Goal: Information Seeking & Learning: Find specific fact

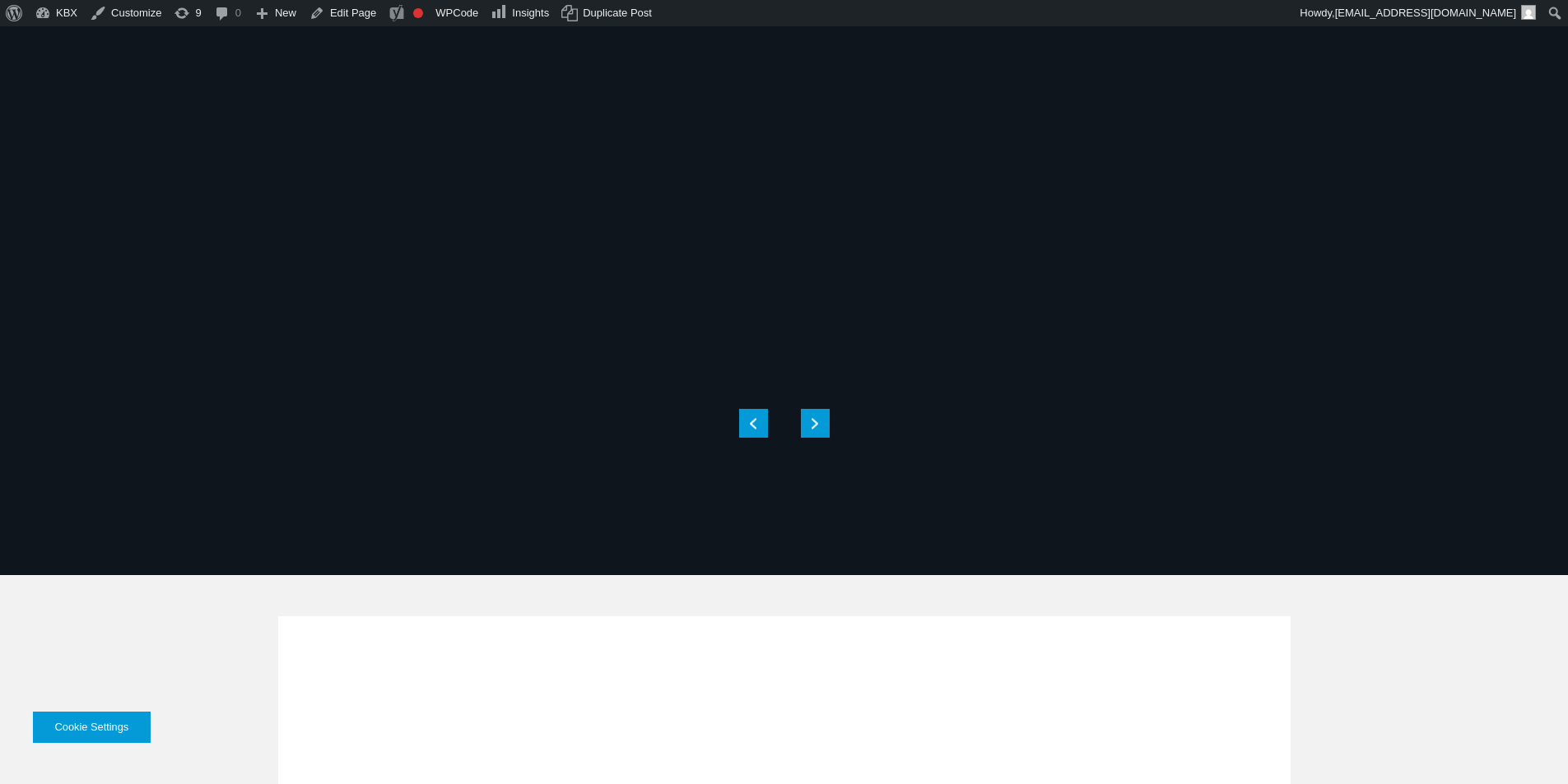
select select "****"
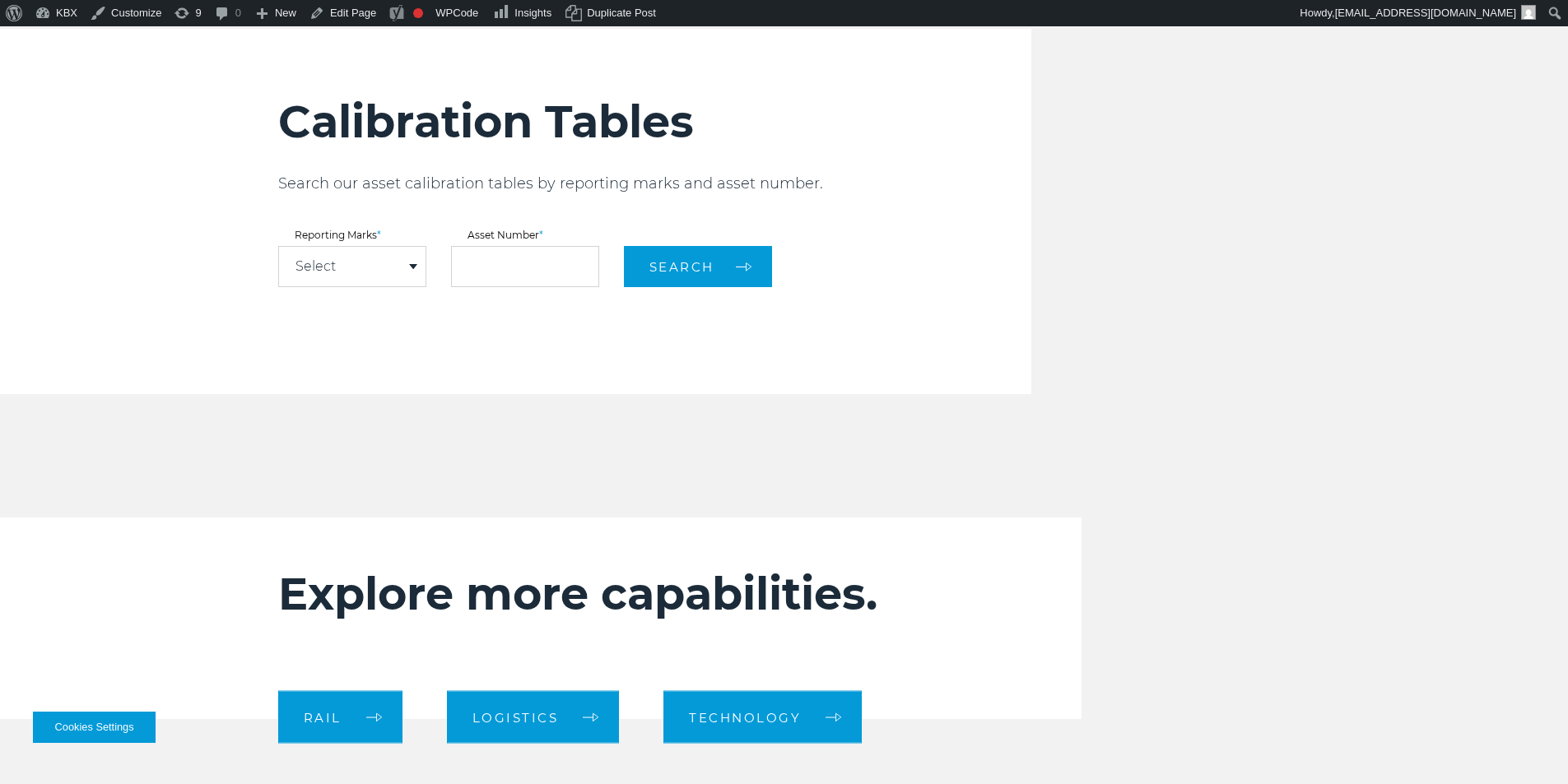
scroll to position [1980, 0]
click at [363, 260] on div "Select" at bounding box center [352, 267] width 146 height 39
click at [358, 303] on link "KBXU" at bounding box center [352, 297] width 146 height 22
click at [764, 267] on button "Search" at bounding box center [698, 267] width 148 height 41
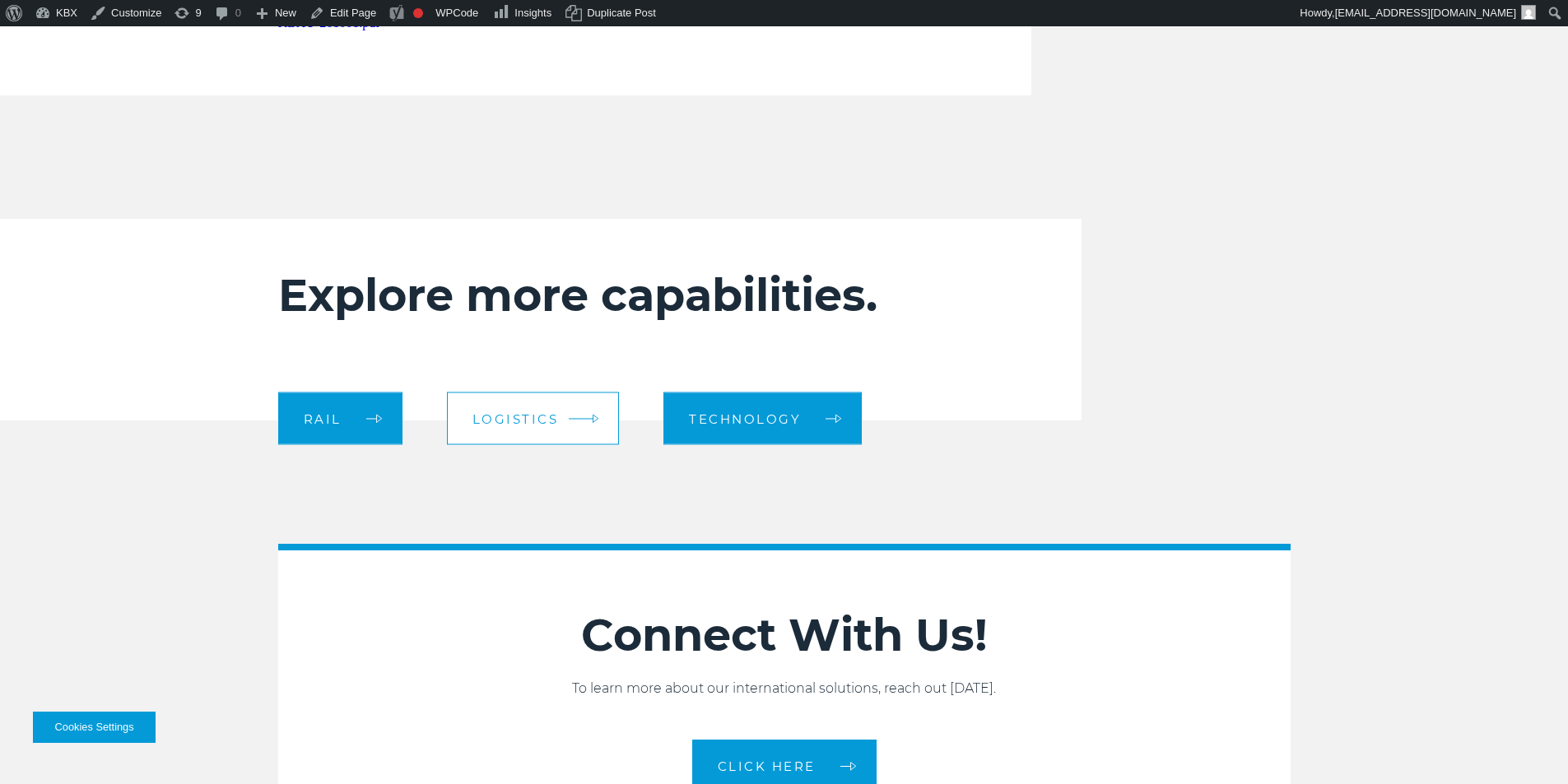
scroll to position [2473, 0]
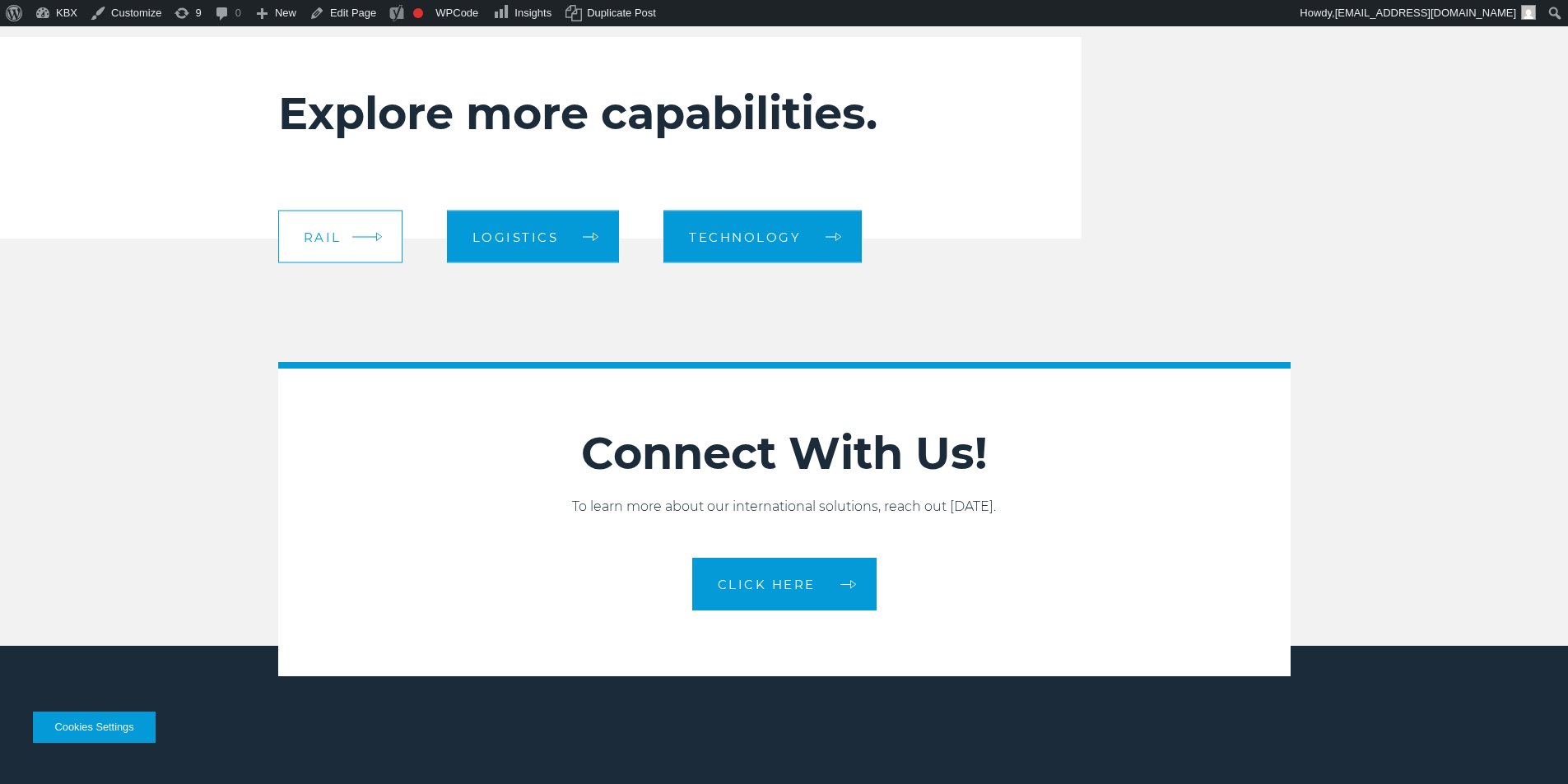
click at [339, 233] on span "RAIL" at bounding box center [322, 236] width 38 height 12
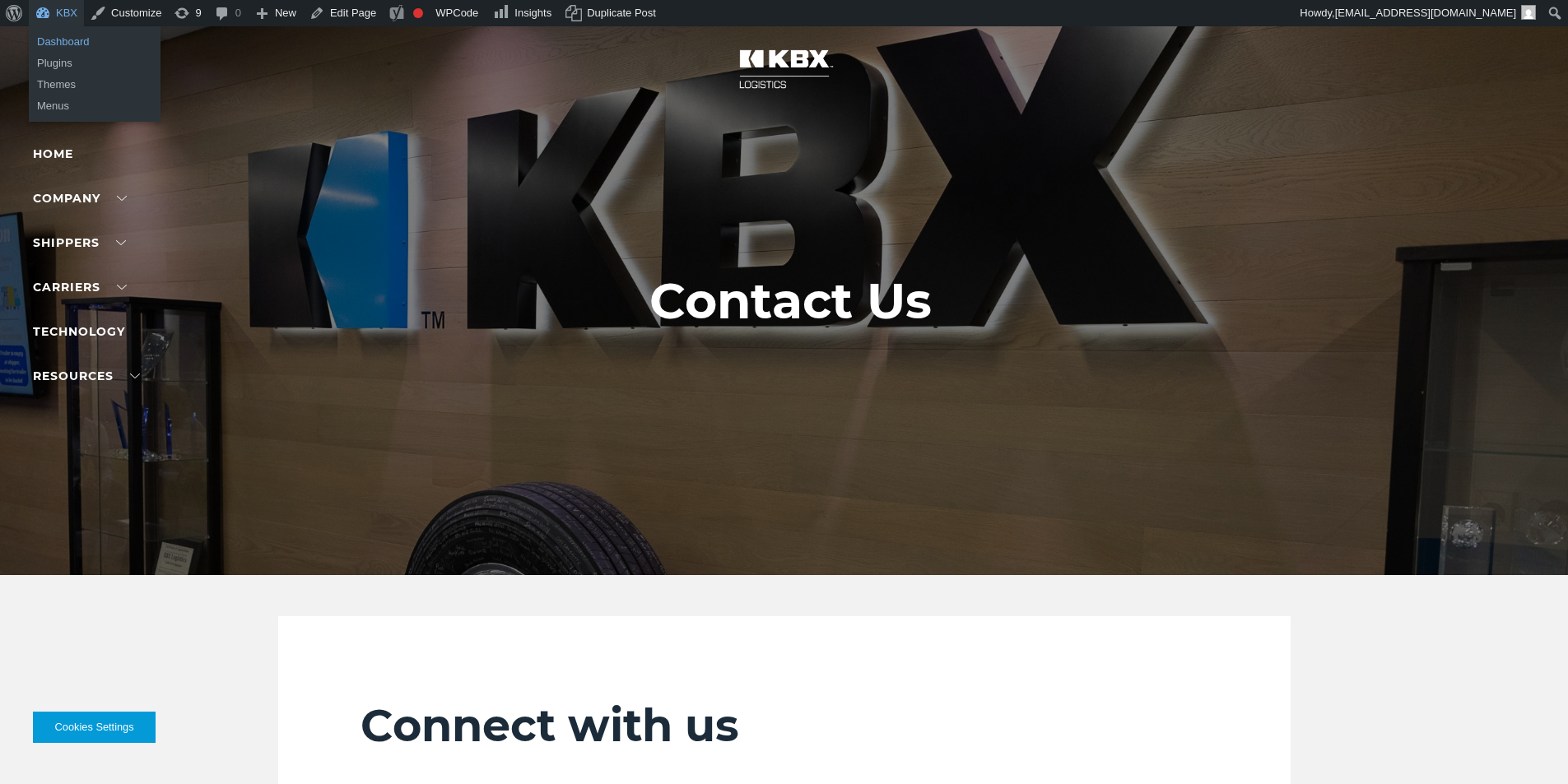
drag, startPoint x: 61, startPoint y: 37, endPoint x: 104, endPoint y: 46, distance: 43.9
click at [62, 37] on link "Dashboard" at bounding box center [94, 42] width 131 height 22
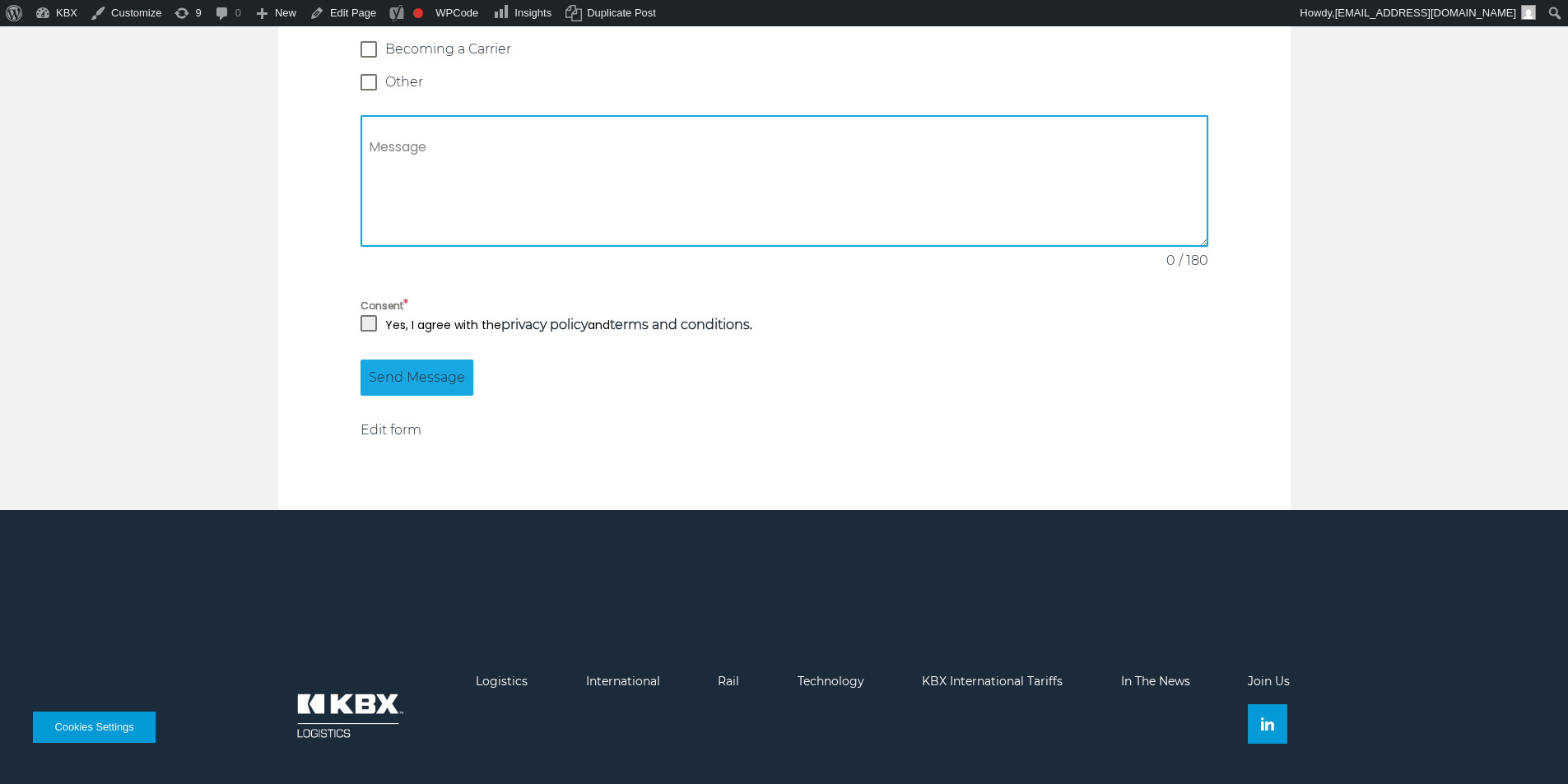
scroll to position [1612, 0]
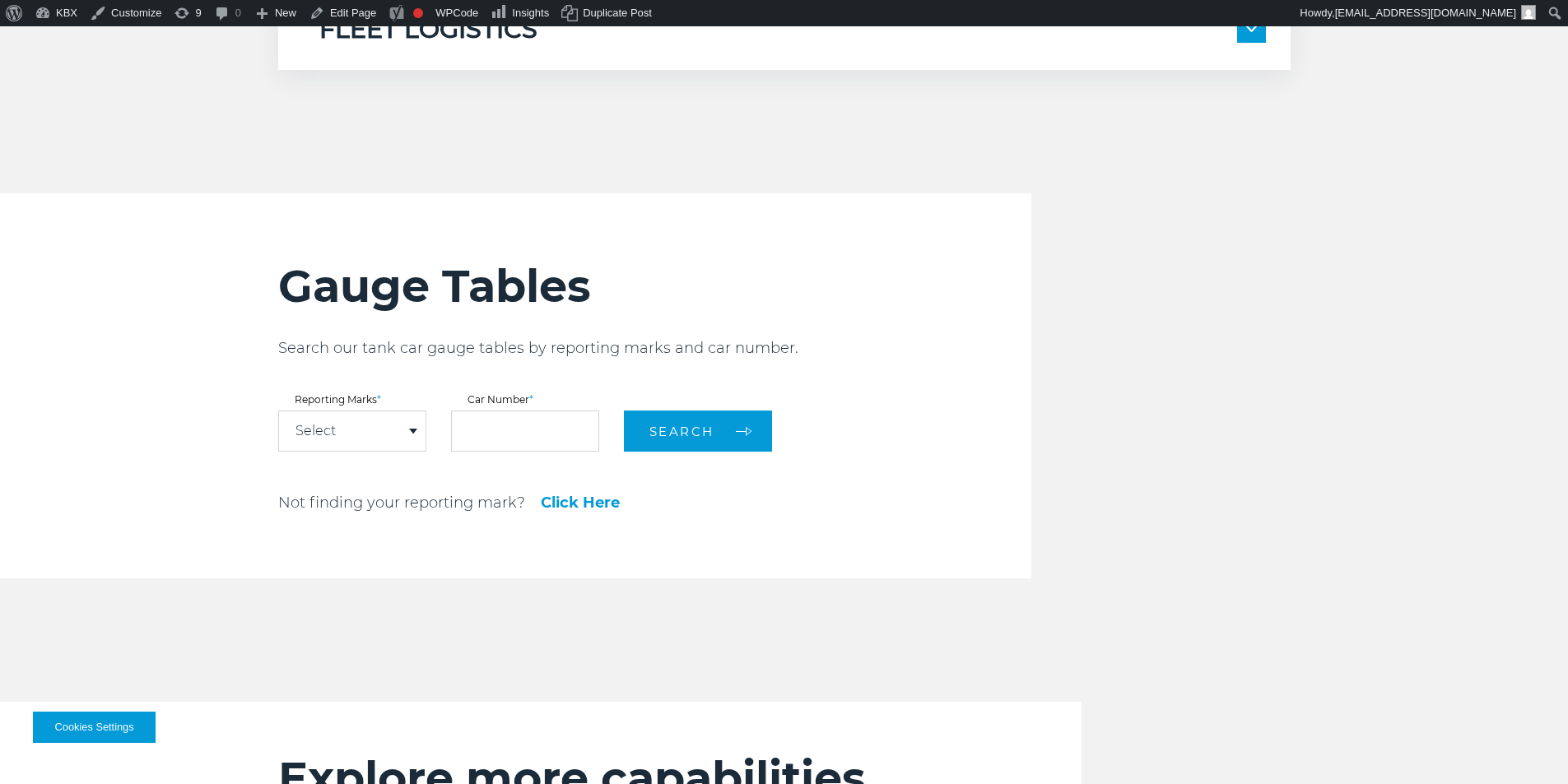
scroll to position [1645, 0]
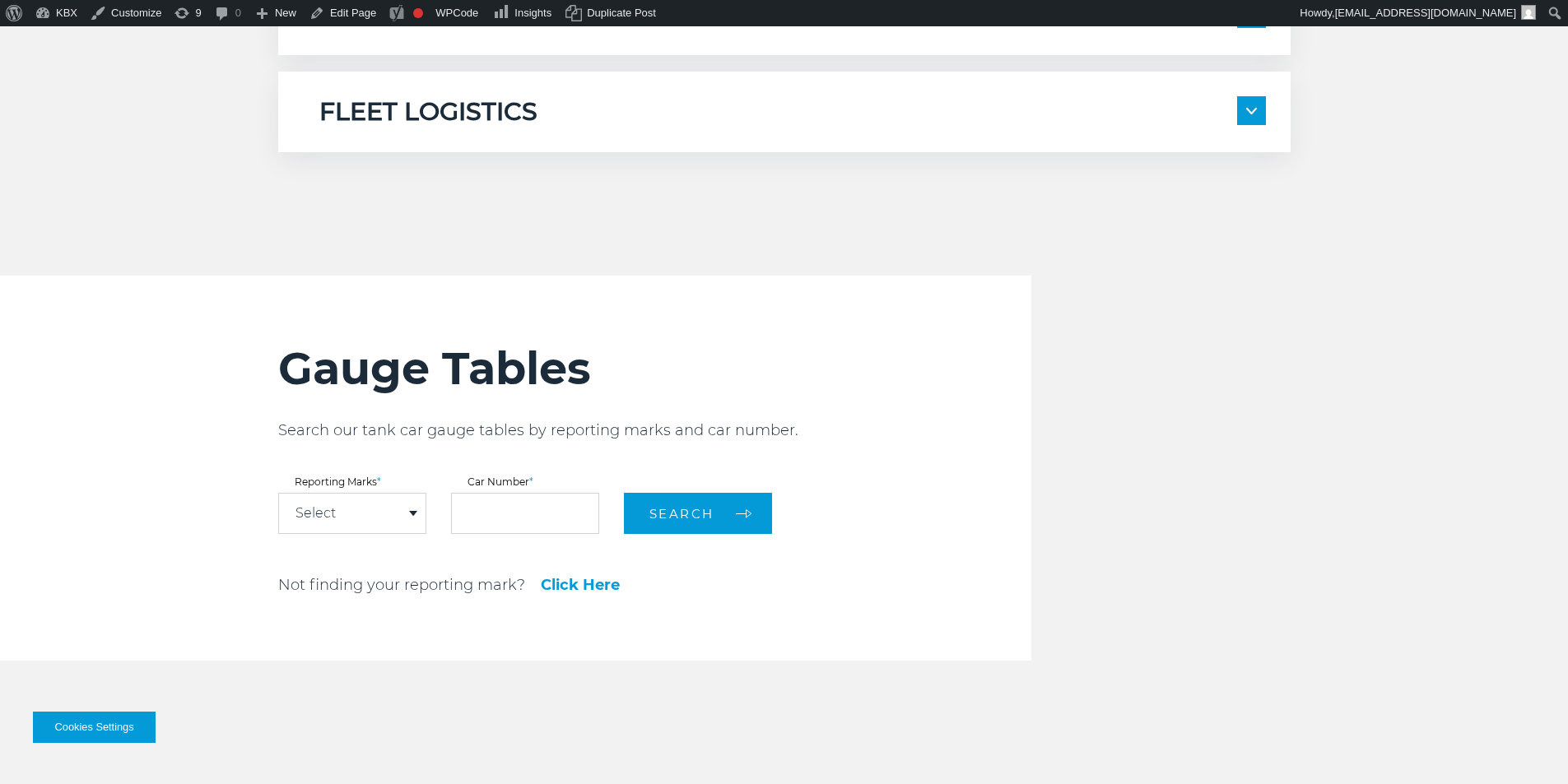
click at [359, 511] on div "Select" at bounding box center [352, 513] width 146 height 39
click at [805, 613] on div "Gauge Tables Search our tank car gauge tables by reporting marks and car number…" at bounding box center [655, 468] width 753 height 385
click at [591, 584] on link "Click Here" at bounding box center [580, 585] width 79 height 15
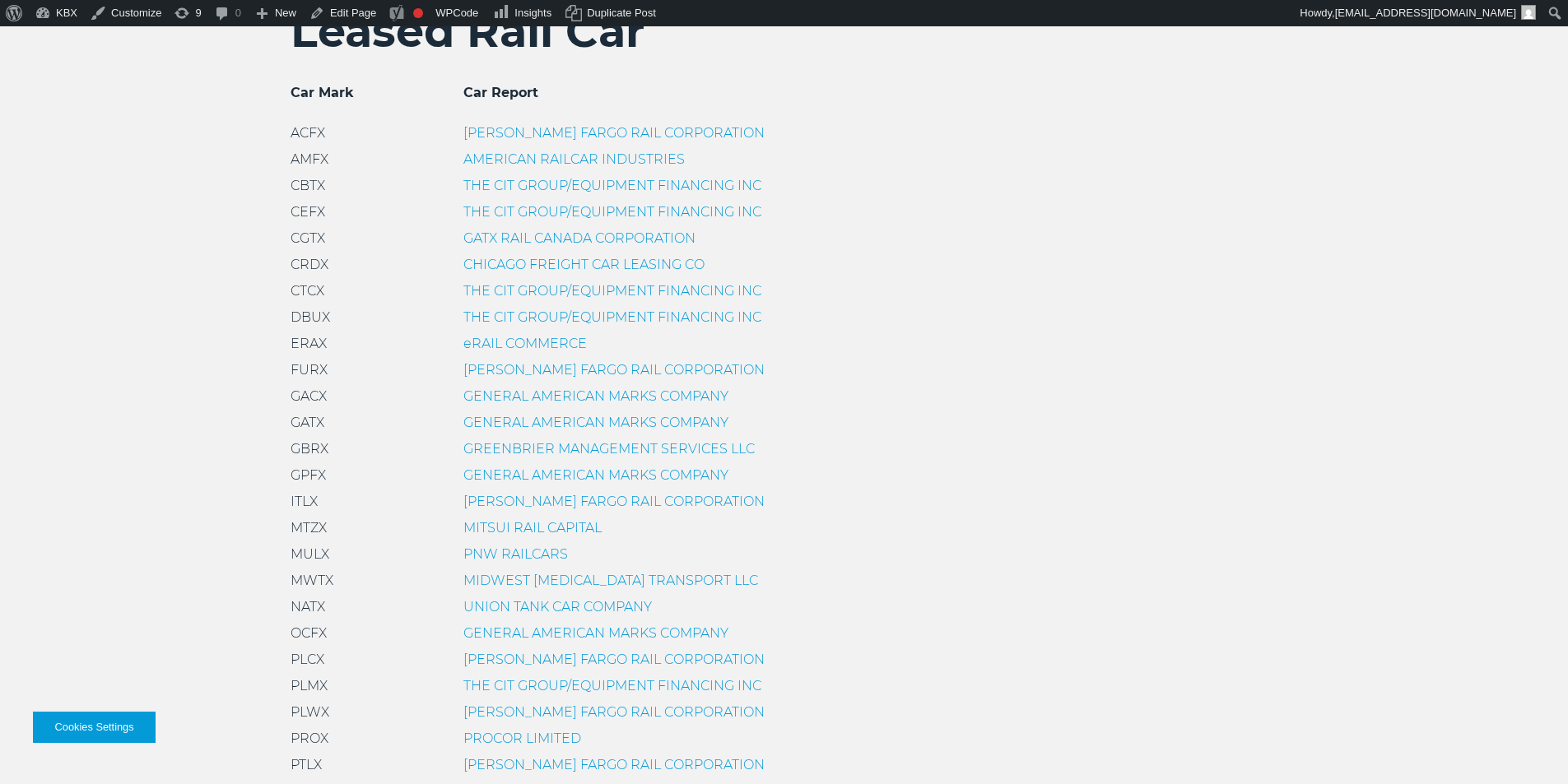
scroll to position [422, 0]
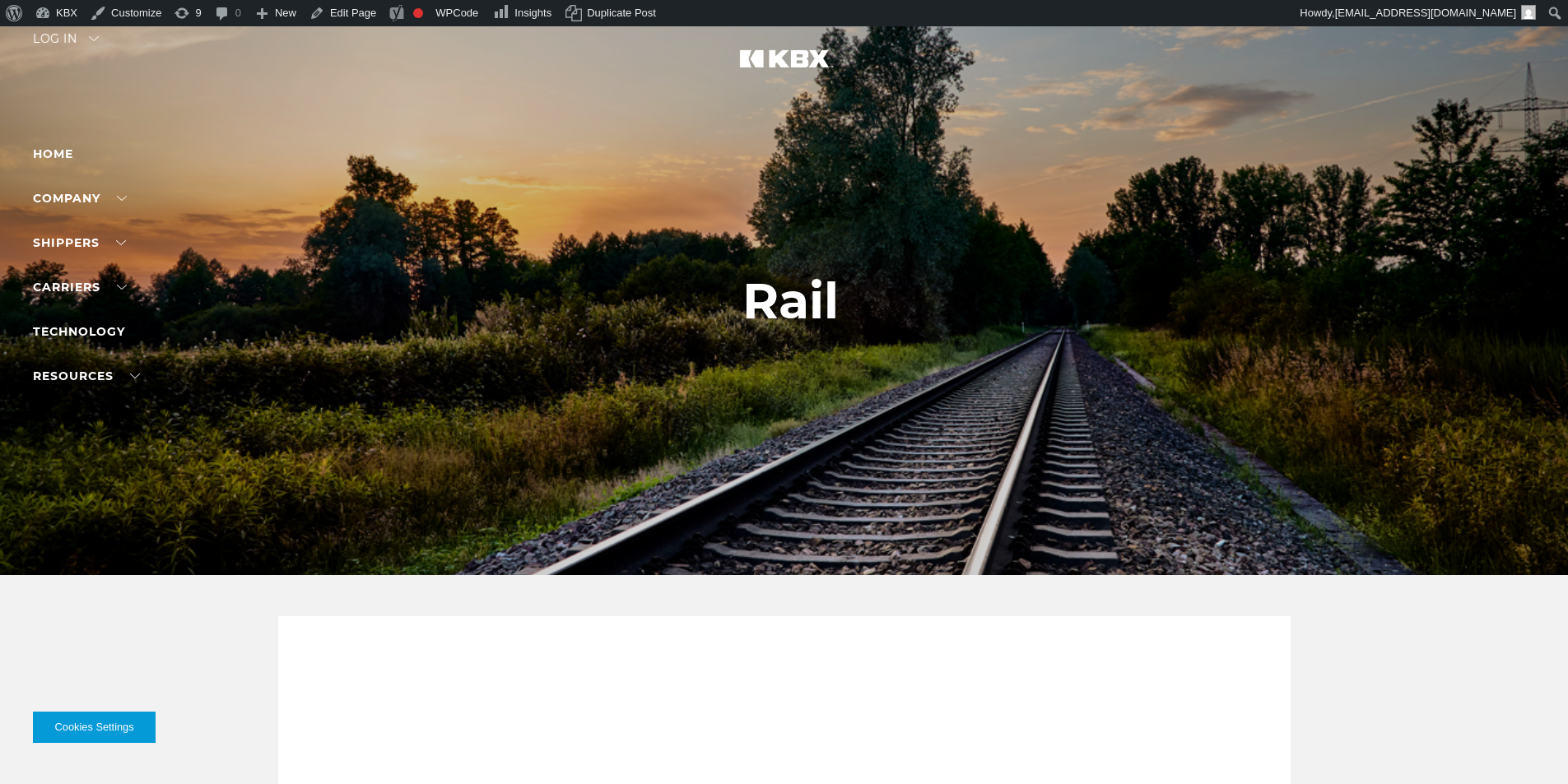
scroll to position [1645, 0]
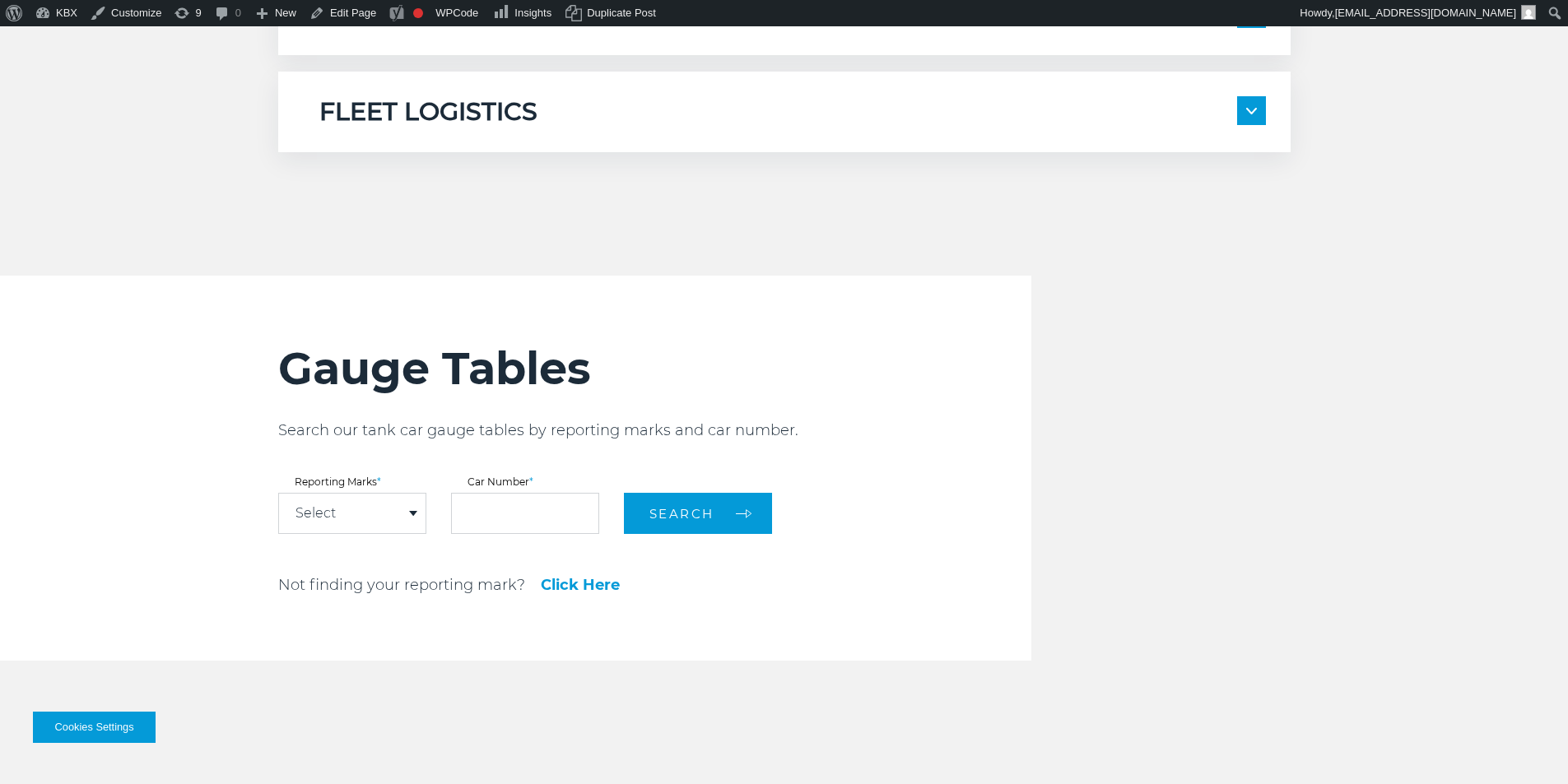
drag, startPoint x: 382, startPoint y: 427, endPoint x: 343, endPoint y: 429, distance: 39.1
click at [343, 429] on p "Search our tank car gauge tables by reporting marks and car number." at bounding box center [655, 431] width 753 height 20
copy div "Search our tank car gauge tables by reporting marks and car number."
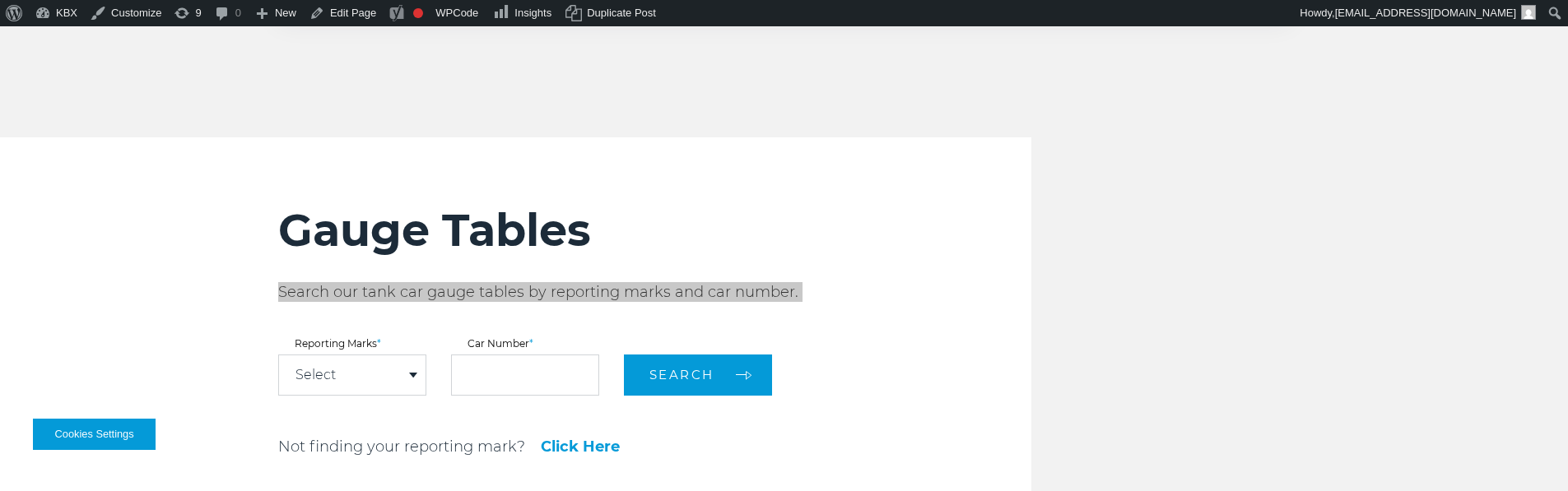
scroll to position [1688, 0]
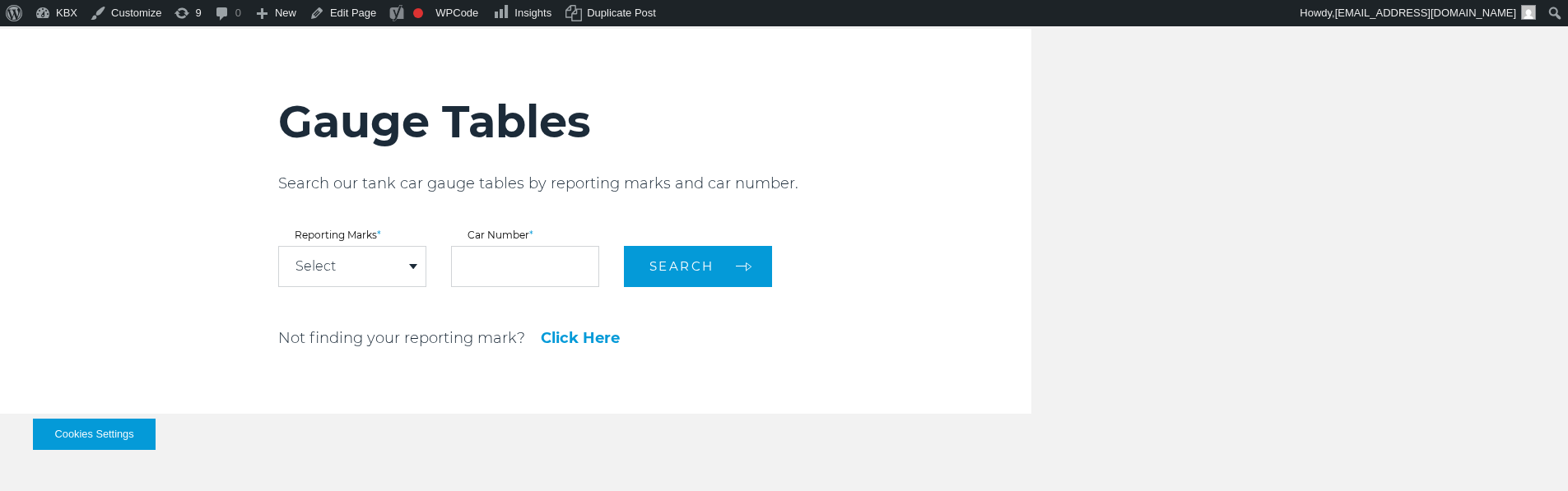
click at [379, 261] on div "Select" at bounding box center [352, 267] width 146 height 40
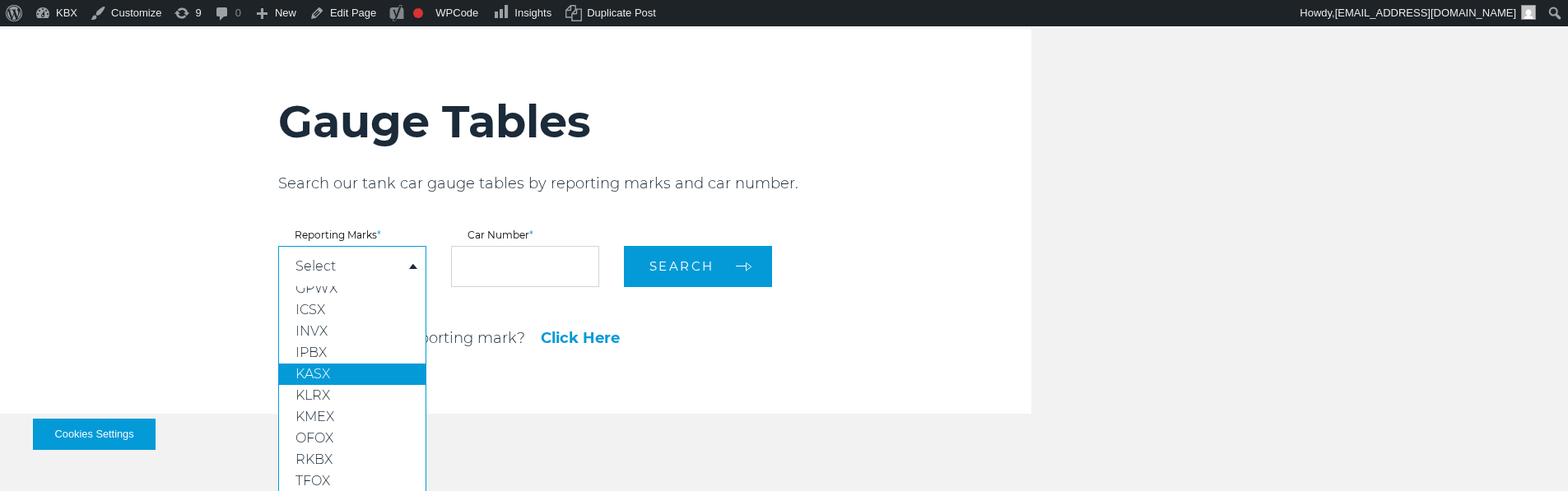
click at [366, 368] on link "KASX" at bounding box center [352, 374] width 146 height 22
select select "****"
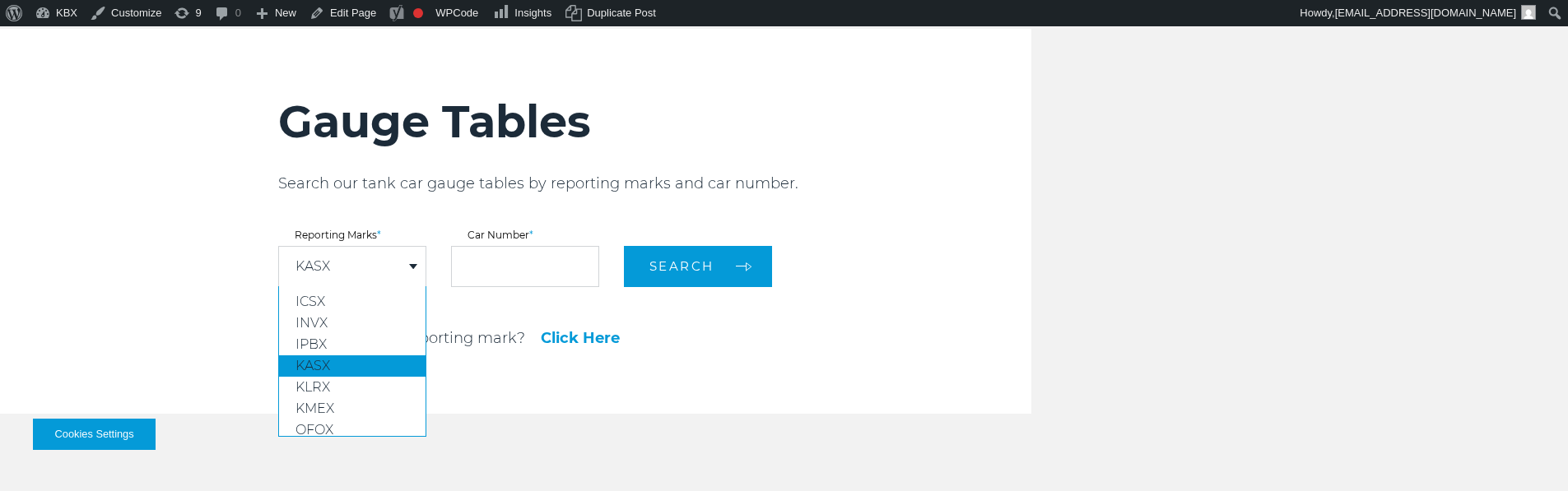
scroll to position [116, 0]
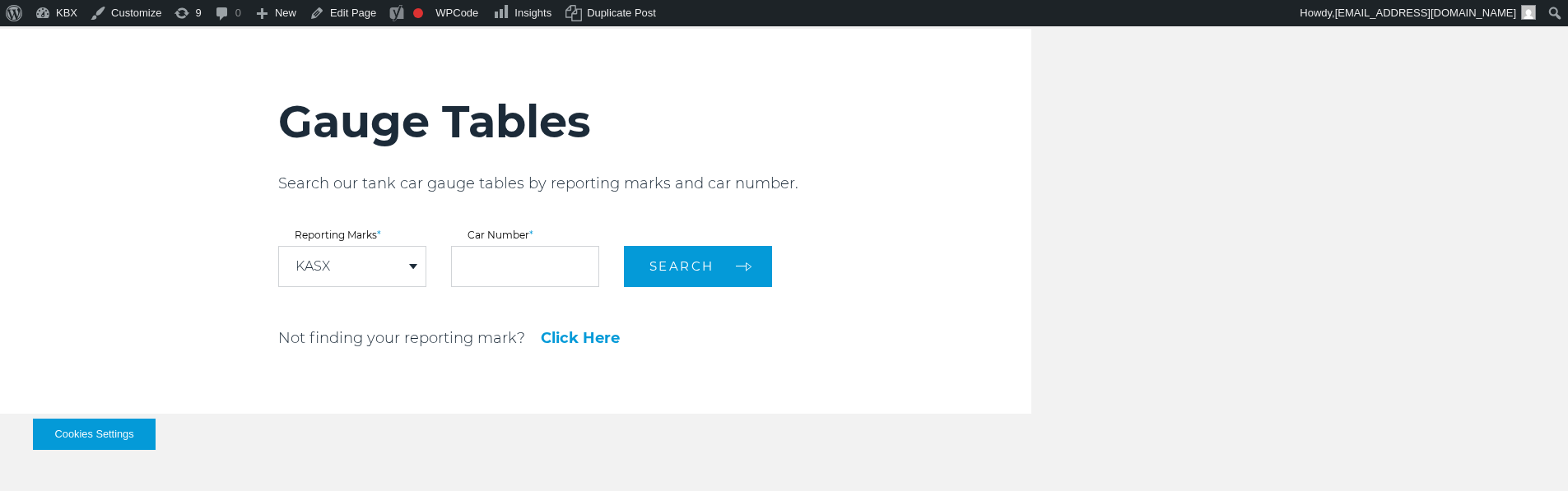
drag, startPoint x: 963, startPoint y: 368, endPoint x: 989, endPoint y: 288, distance: 84.1
click at [965, 368] on div "Gauge Tables Search our tank car gauge tables by reporting marks and car number…" at bounding box center [655, 221] width 753 height 385
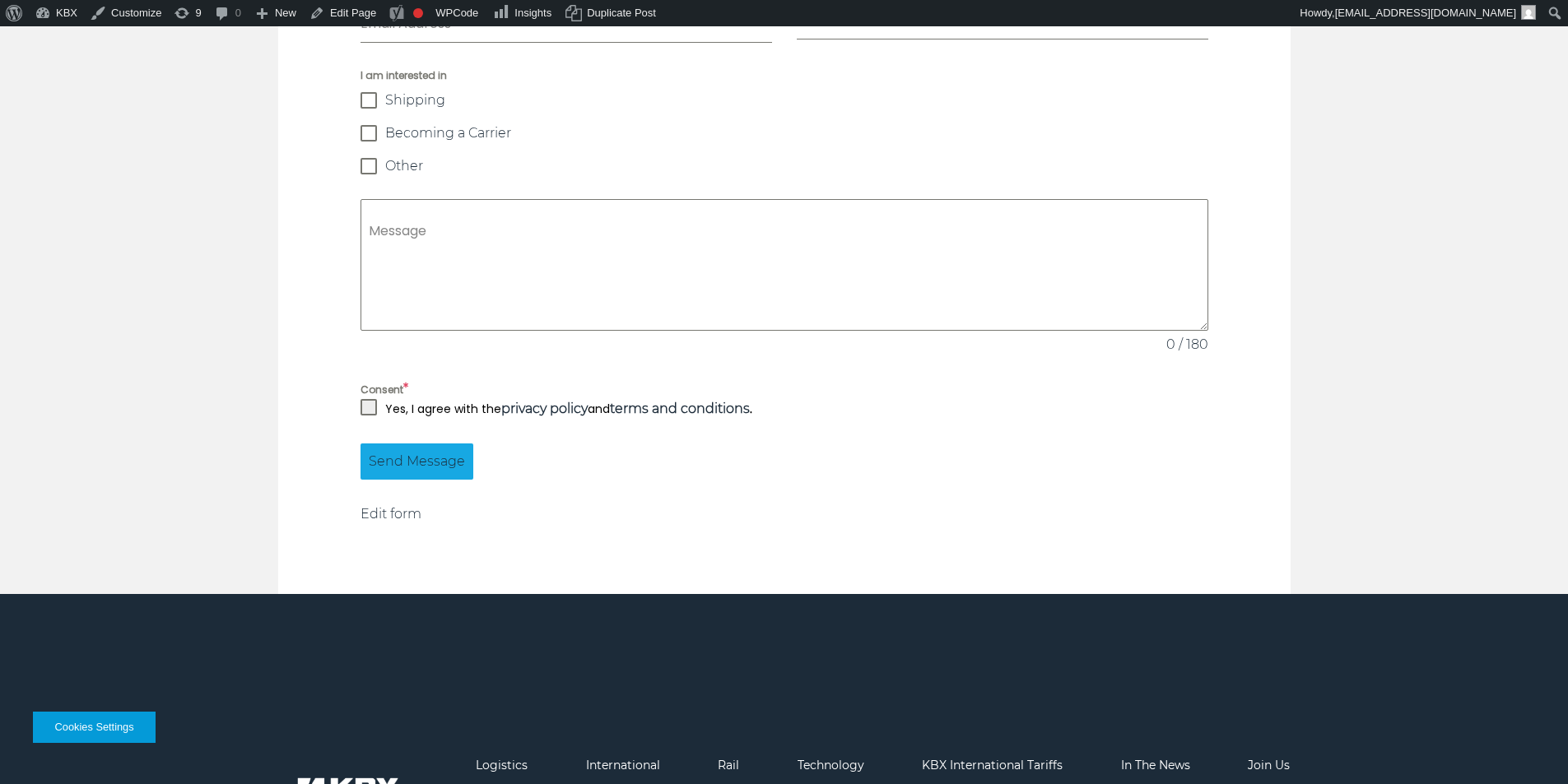
scroll to position [1612, 0]
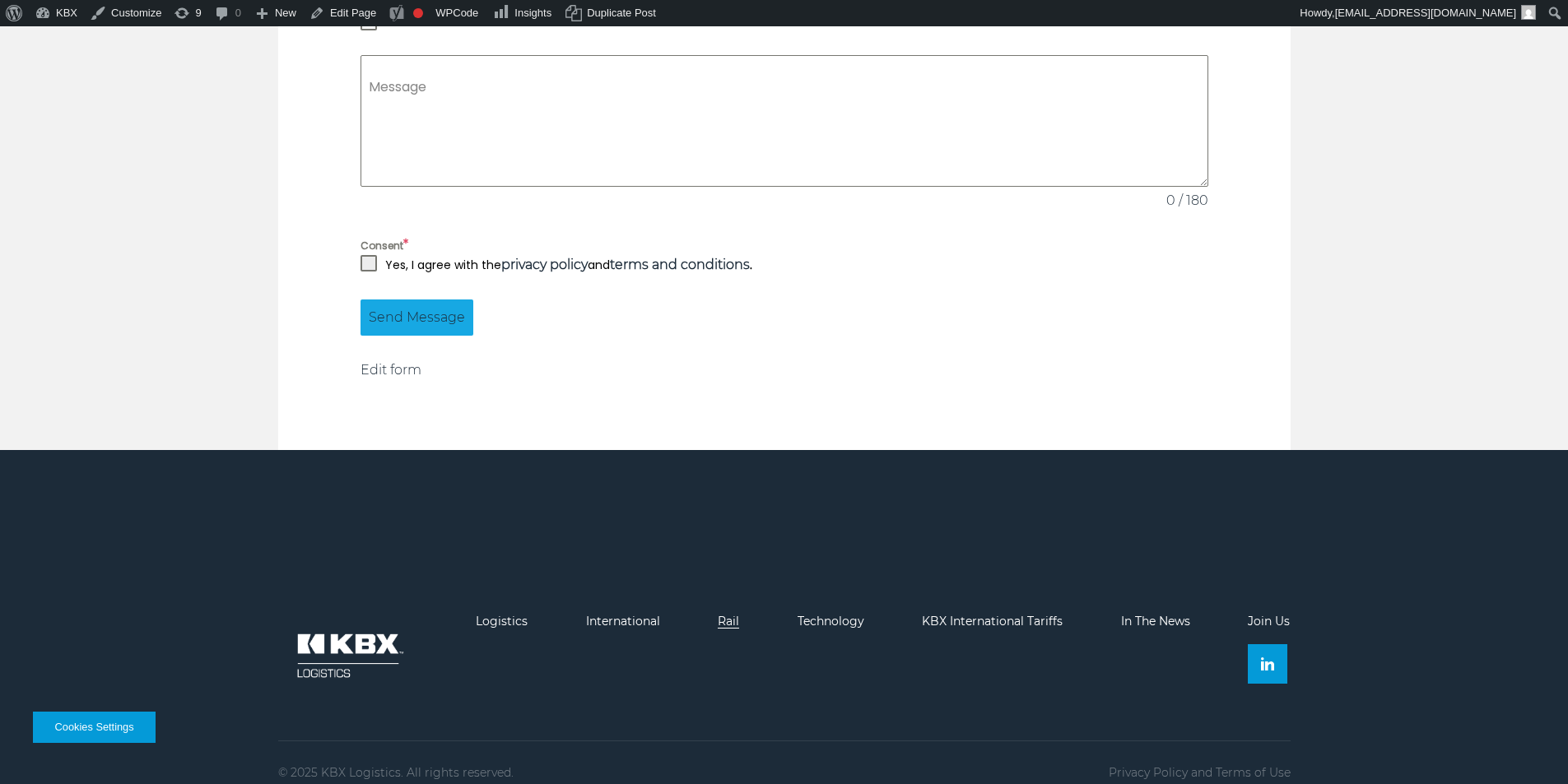
click at [721, 613] on link "Rail" at bounding box center [728, 620] width 22 height 15
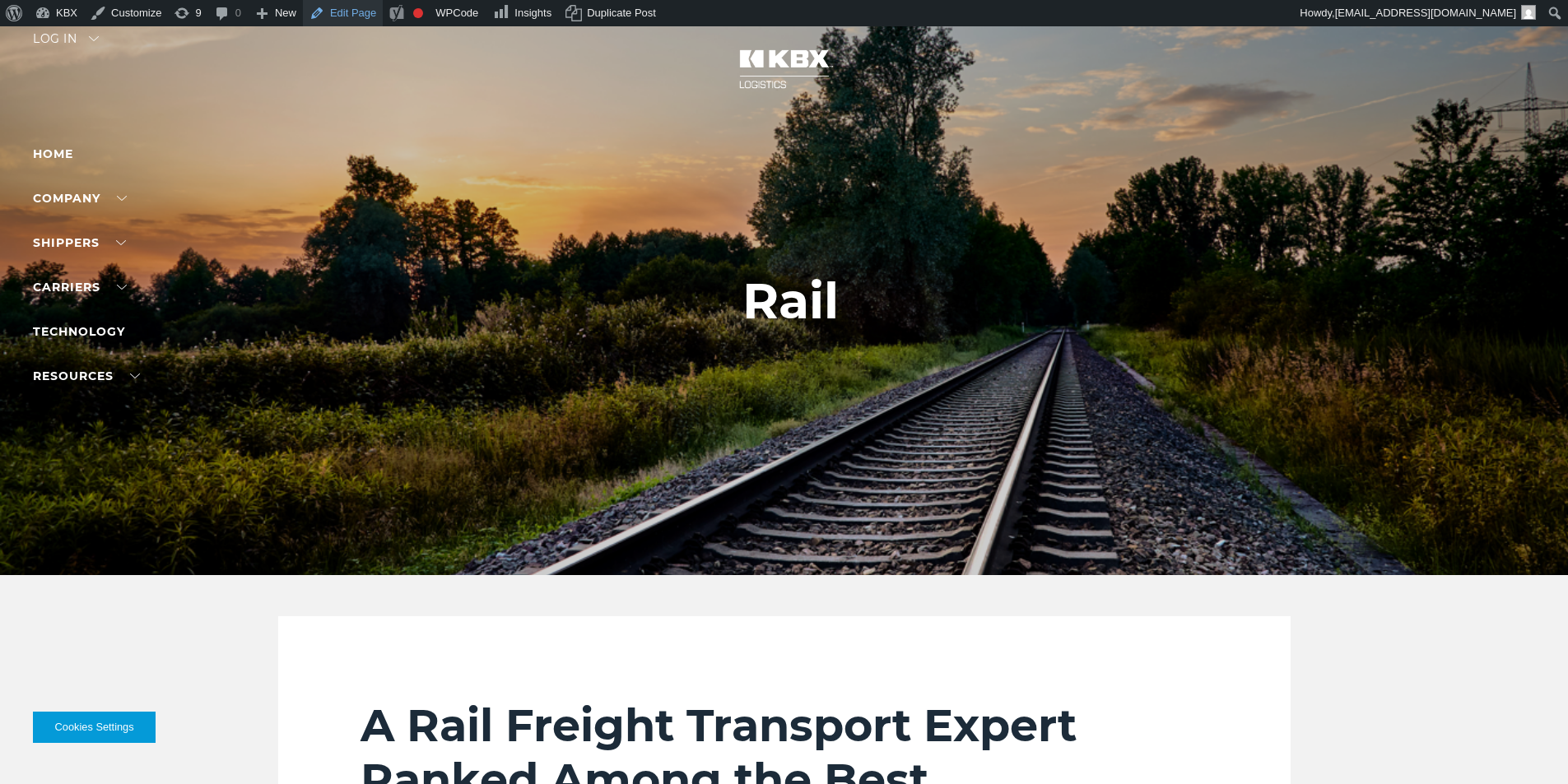
click at [349, 12] on link "Edit Page" at bounding box center [343, 13] width 80 height 27
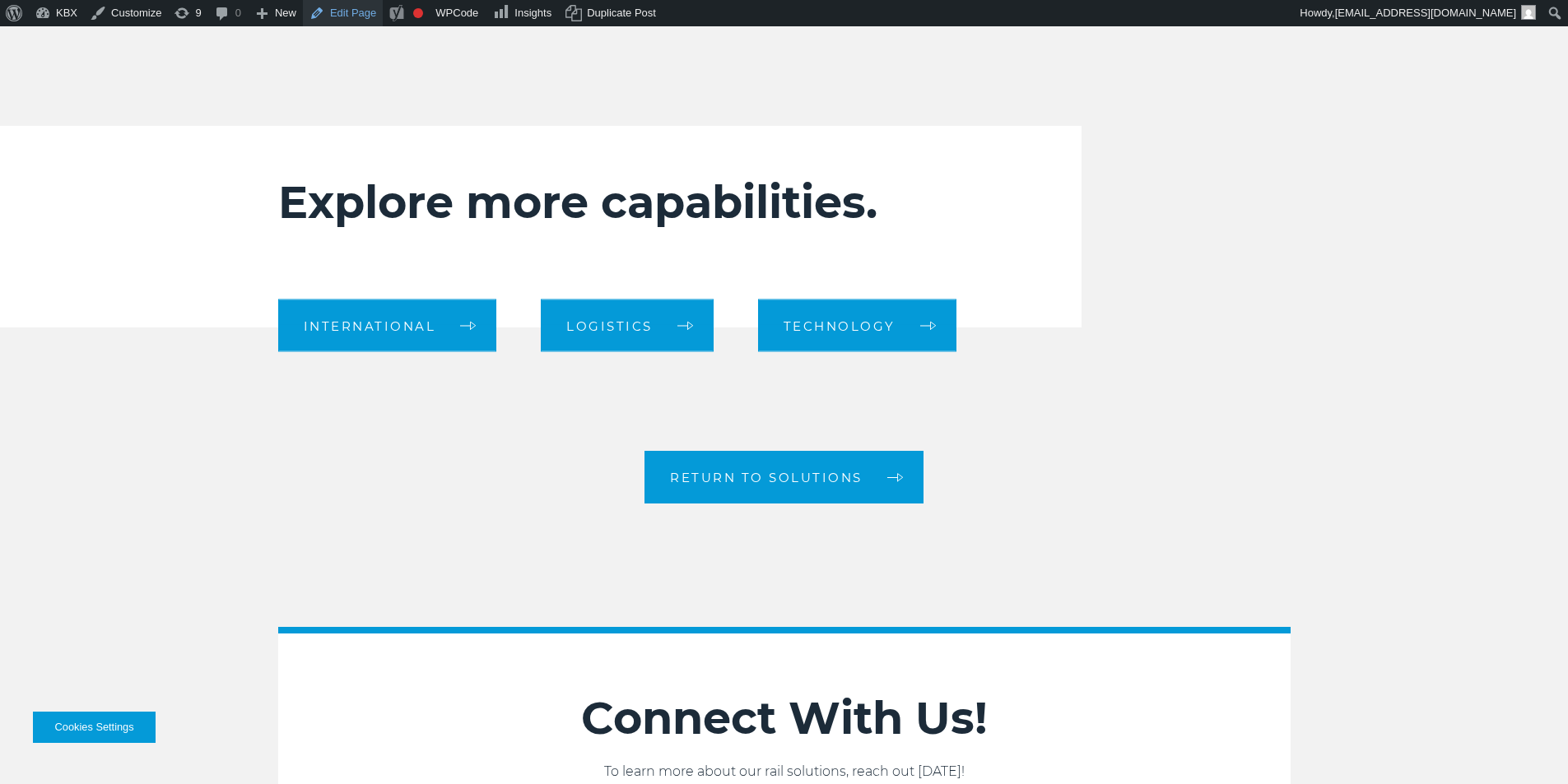
scroll to position [2386, 0]
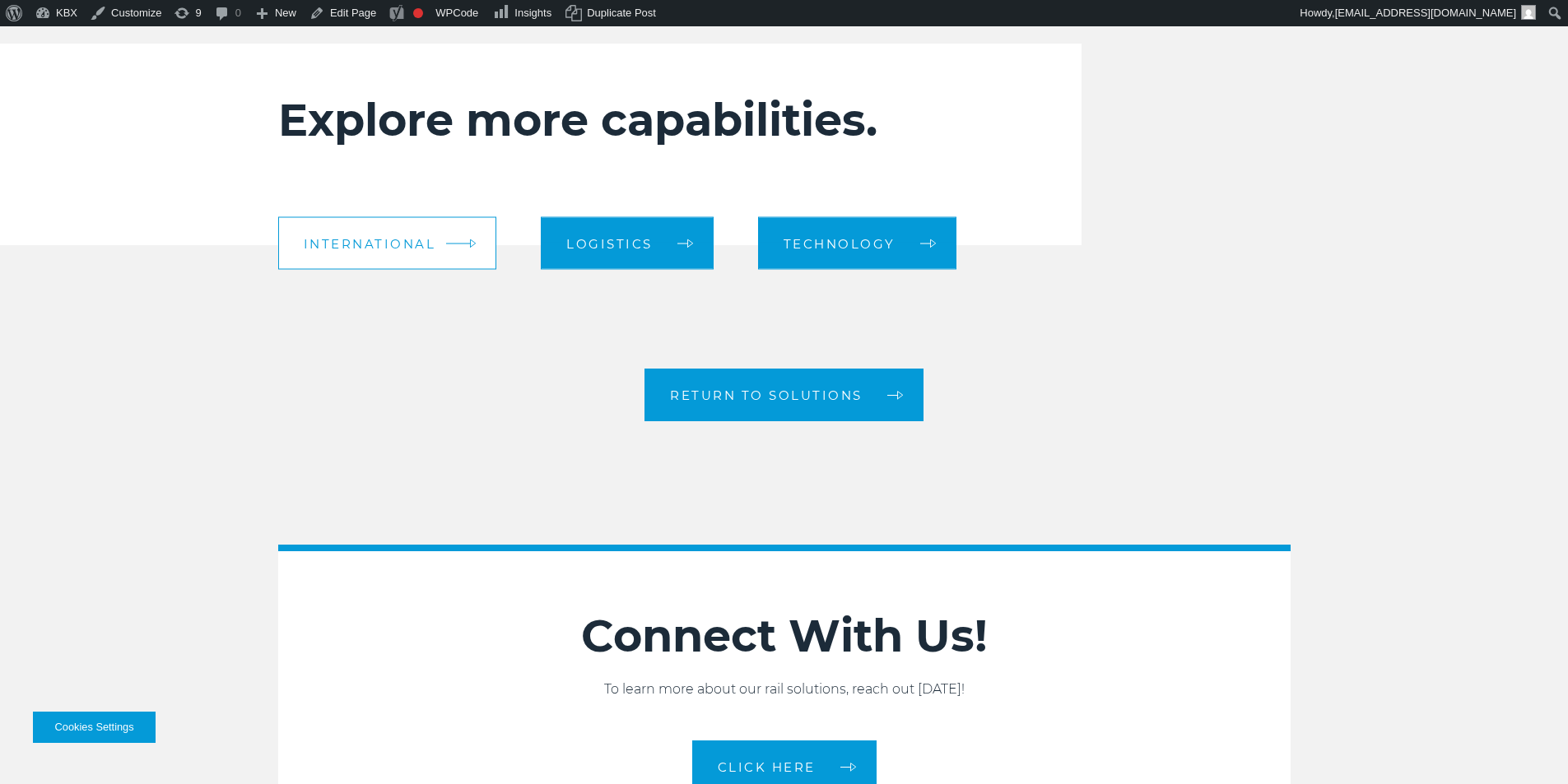
click at [356, 253] on link "International" at bounding box center [388, 243] width 219 height 52
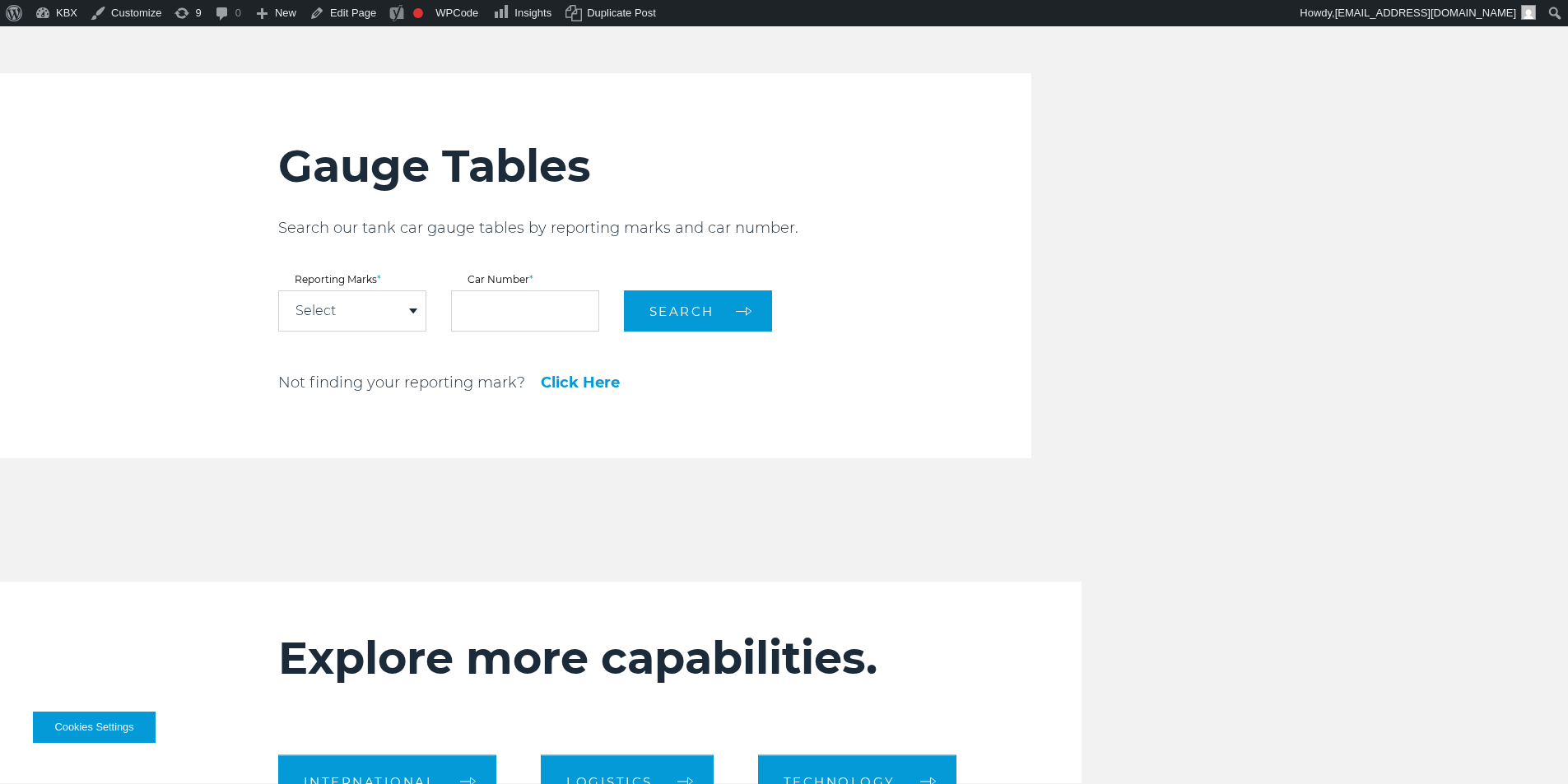
scroll to position [1714, 0]
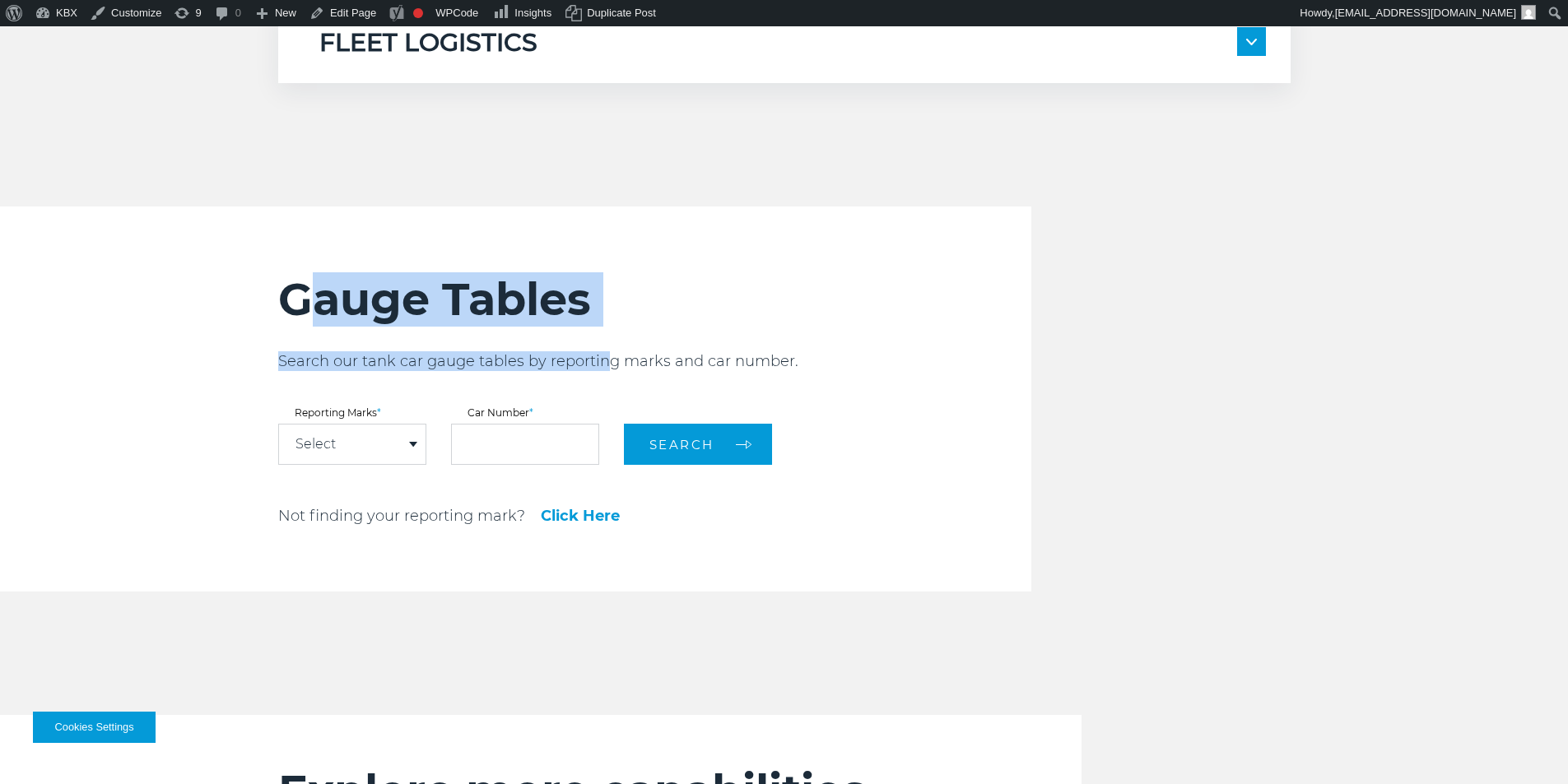
drag, startPoint x: 313, startPoint y: 301, endPoint x: 640, endPoint y: 335, distance: 328.8
click at [630, 333] on div "Gauge Tables Search our tank car gauge tables by reporting marks and car number…" at bounding box center [655, 399] width 753 height 385
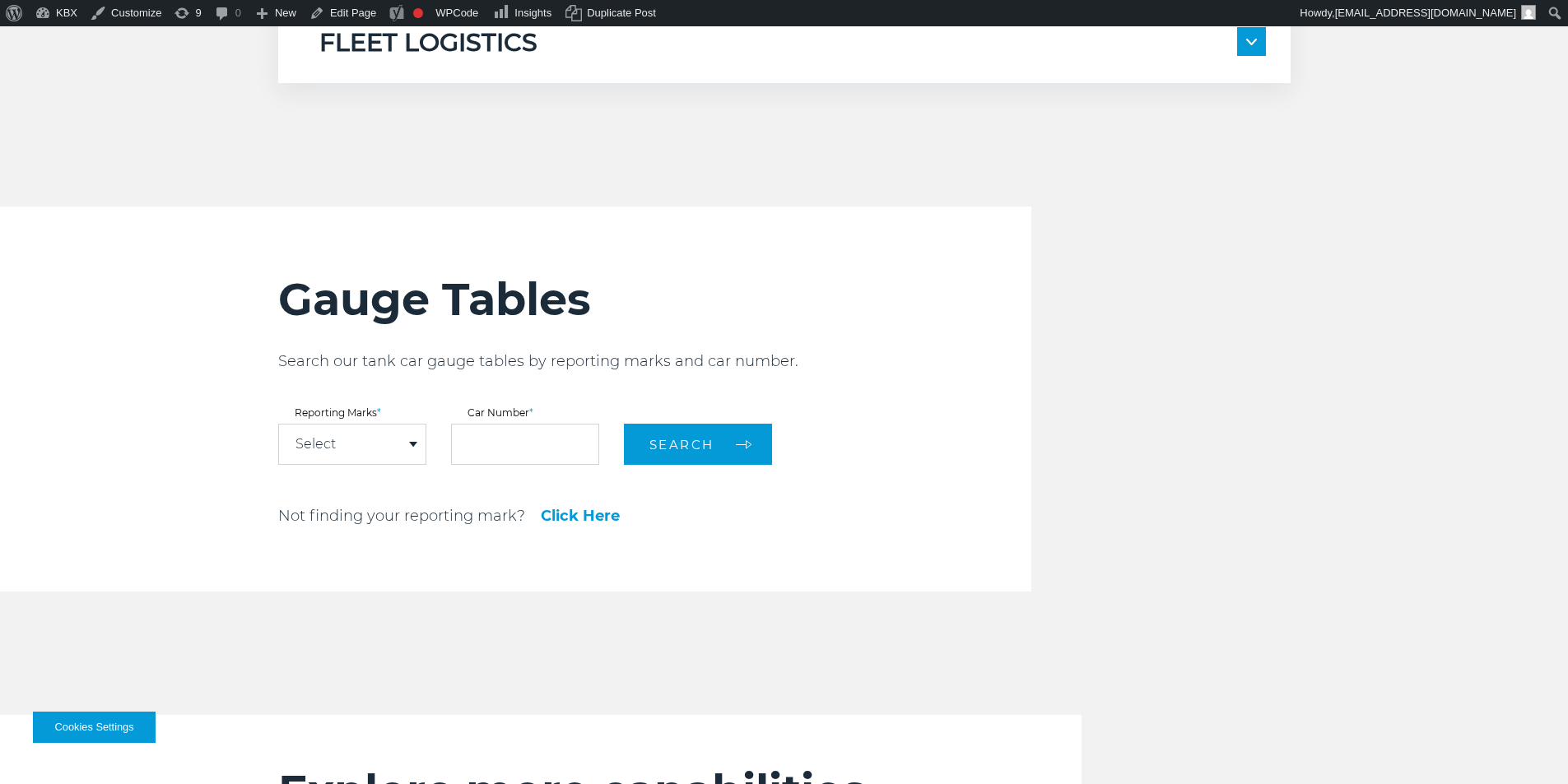
click at [645, 345] on div "Gauge Tables Search our tank car gauge tables by reporting marks and car number…" at bounding box center [655, 399] width 753 height 385
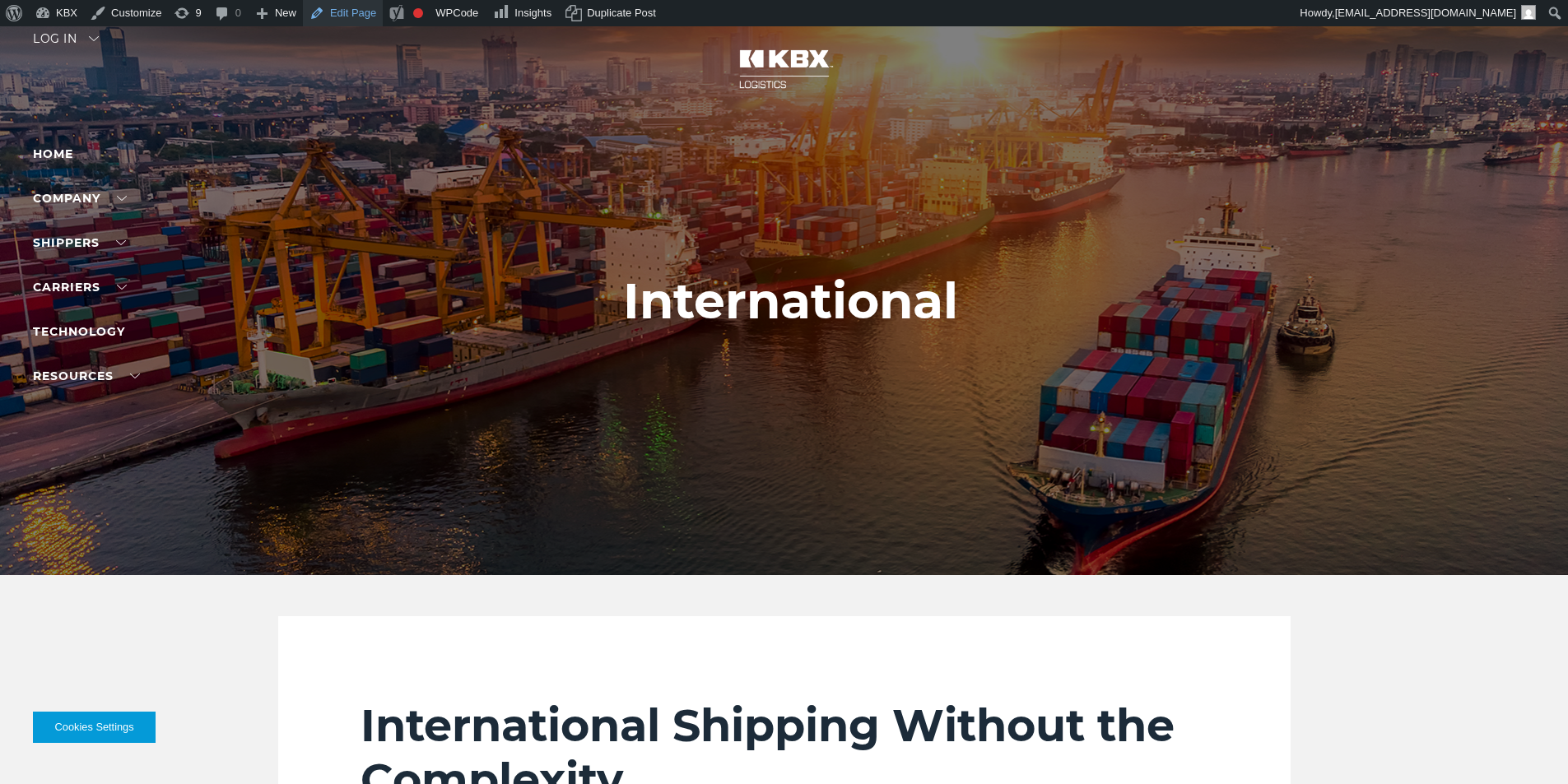
click at [330, 12] on link "Edit Page" at bounding box center [343, 13] width 80 height 27
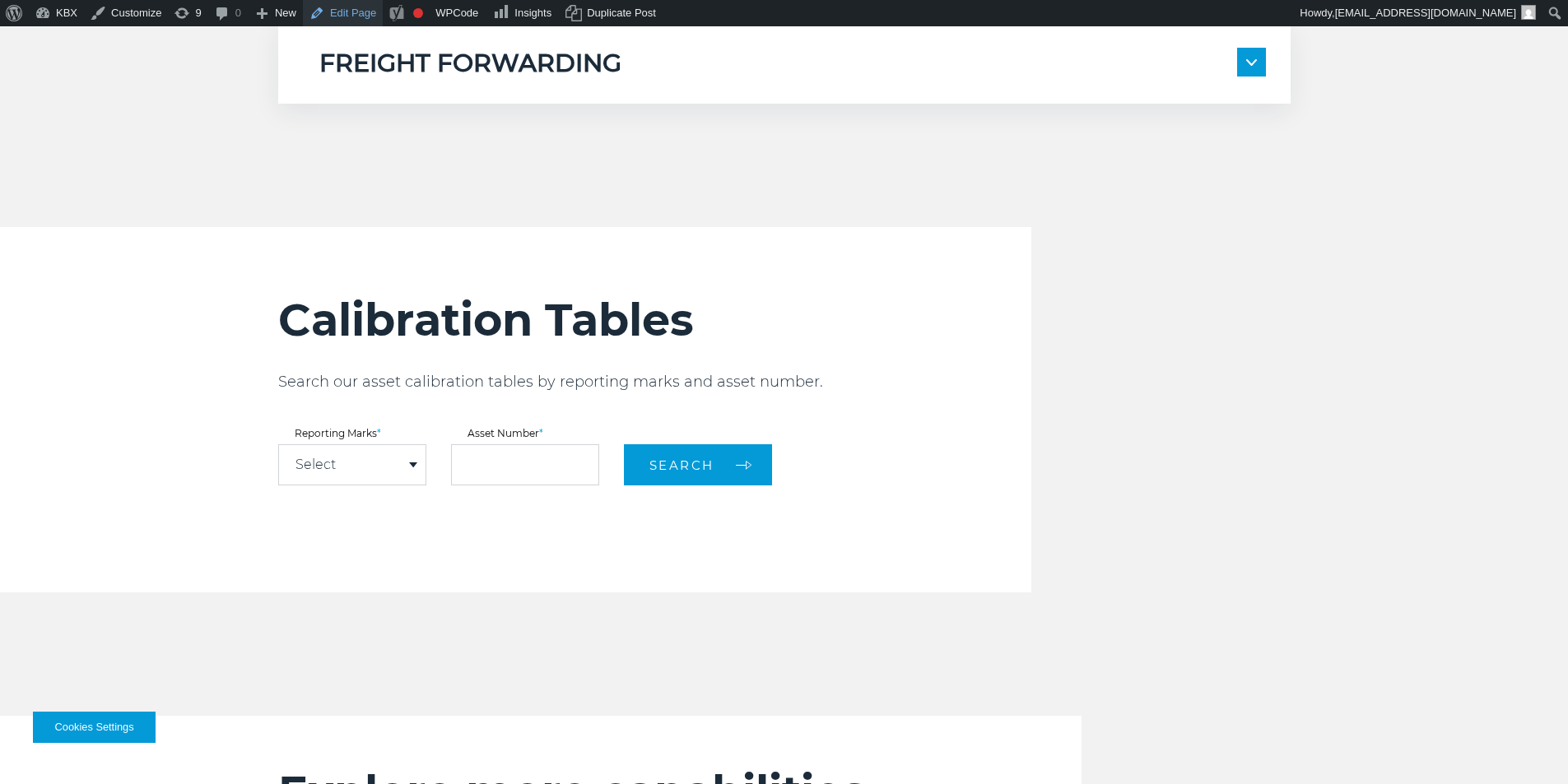
scroll to position [1892, 0]
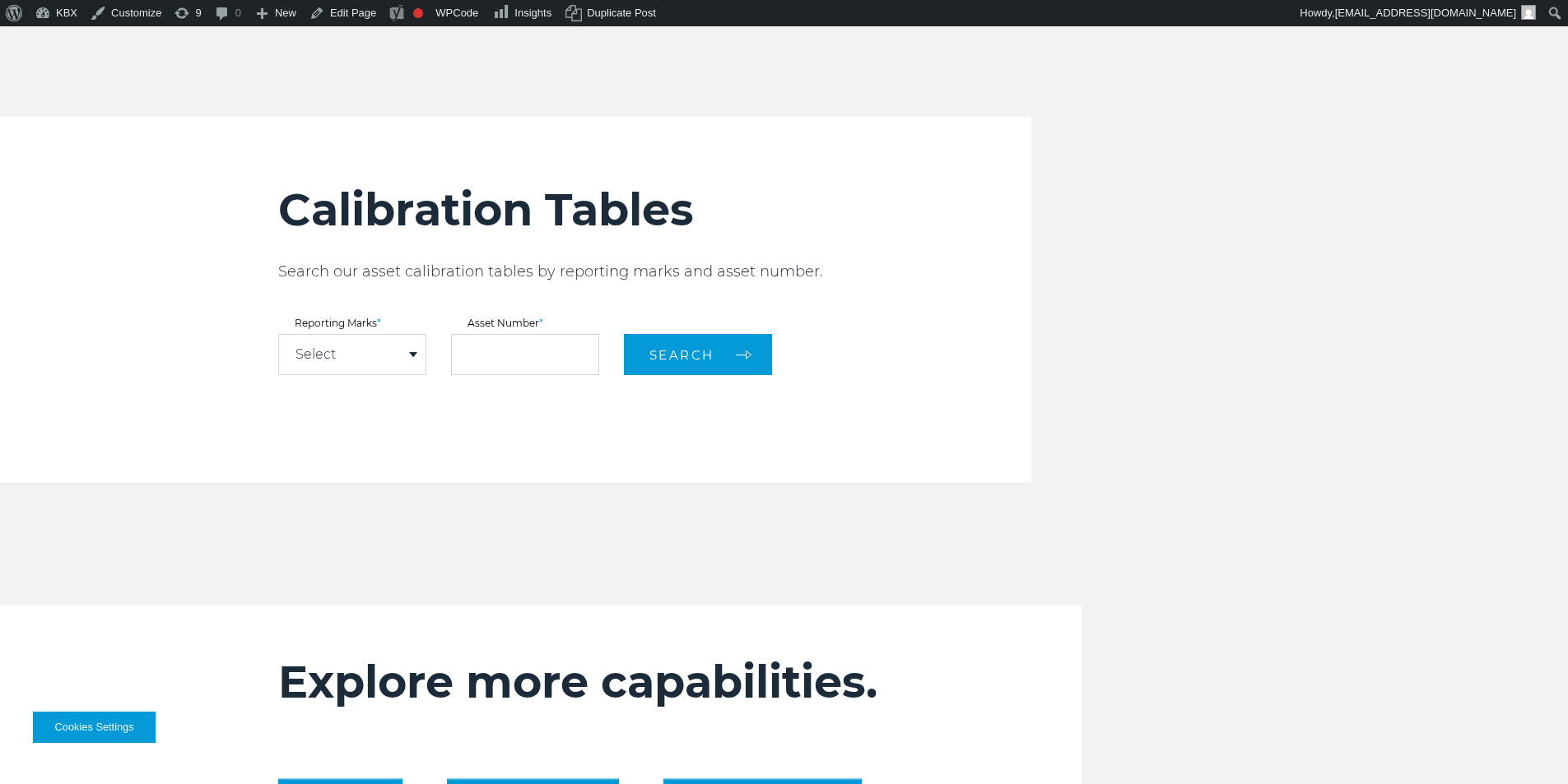
click at [487, 322] on label "Asset Number *" at bounding box center [525, 323] width 148 height 10
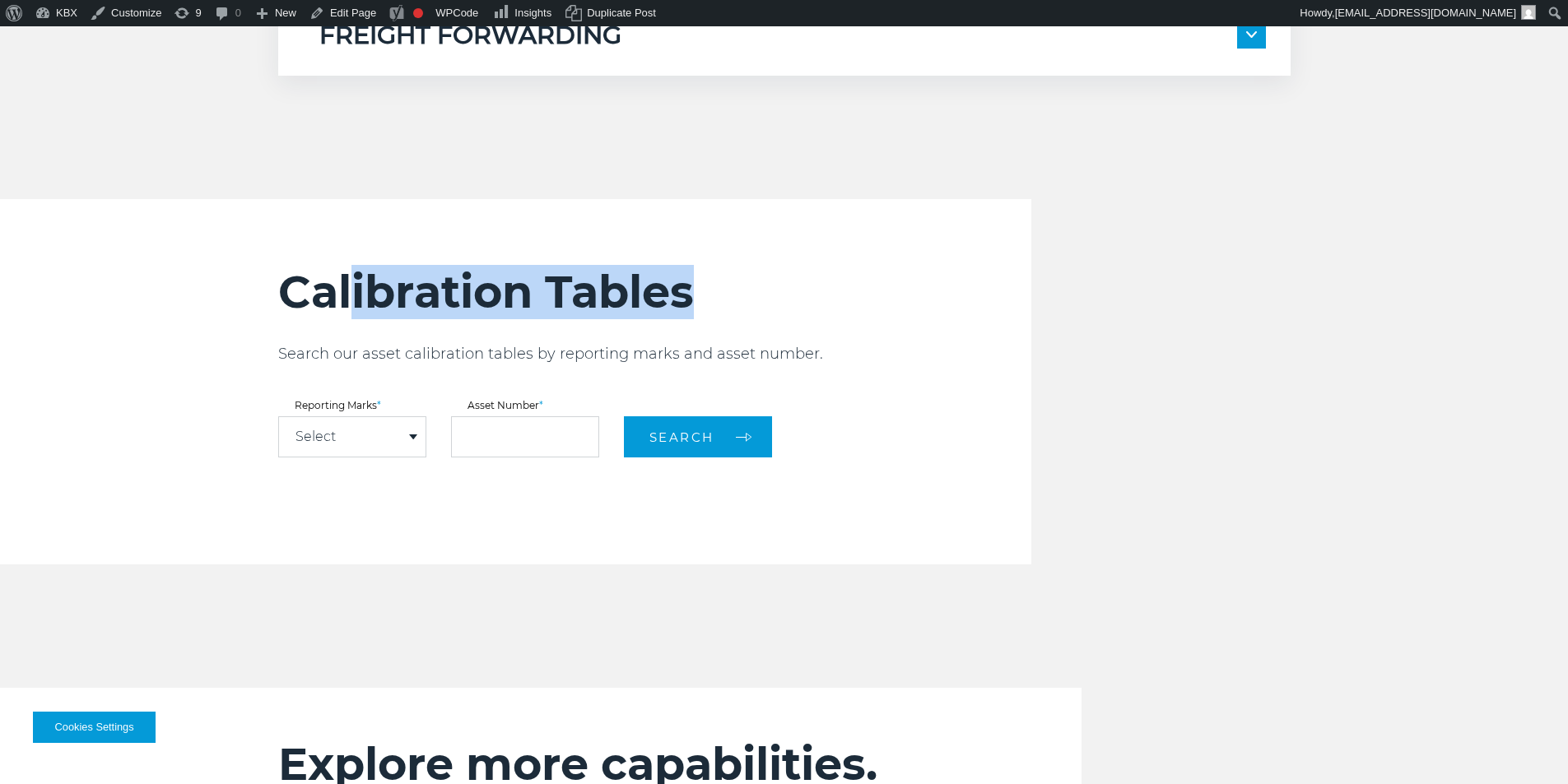
drag, startPoint x: 624, startPoint y: 303, endPoint x: 742, endPoint y: 303, distance: 118.0
click at [740, 303] on h2 "Calibration Tables" at bounding box center [655, 291] width 753 height 54
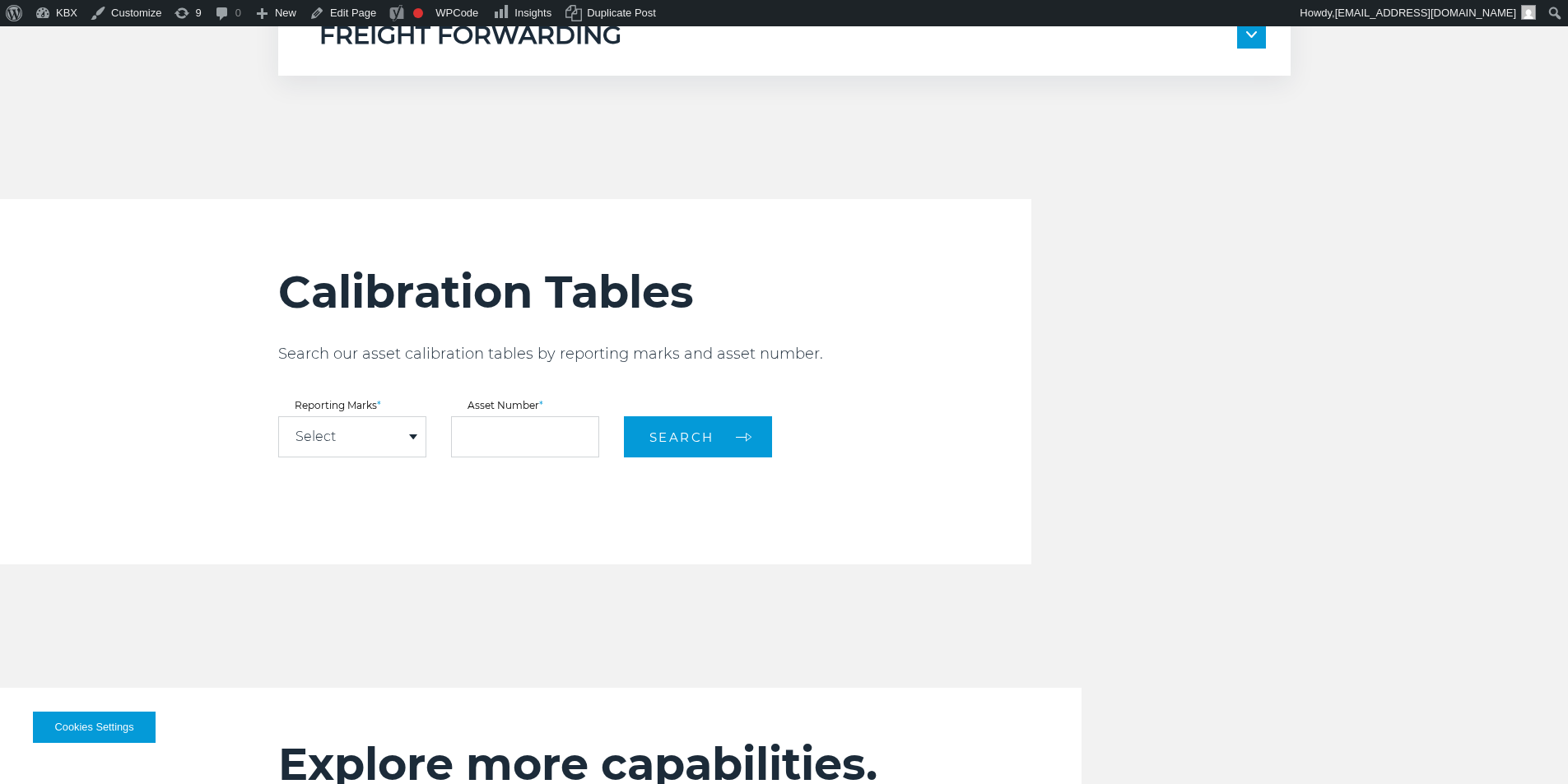
click at [787, 344] on p "Search our asset calibration tables by reporting marks and asset number." at bounding box center [655, 353] width 753 height 20
click at [407, 428] on div "Select" at bounding box center [352, 436] width 146 height 39
click at [509, 435] on input "text" at bounding box center [525, 437] width 148 height 41
